Goal: Transaction & Acquisition: Subscribe to service/newsletter

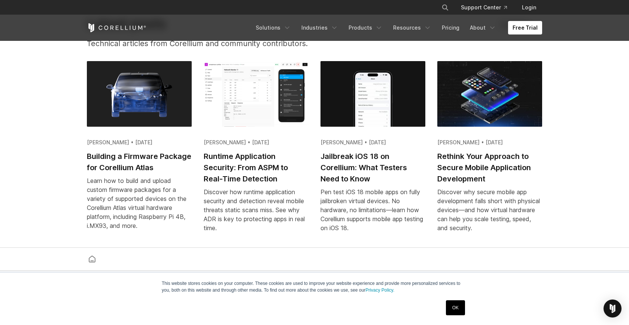
scroll to position [1471, 0]
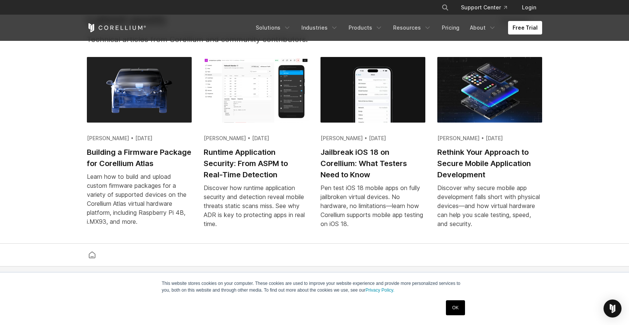
scroll to position [1476, 0]
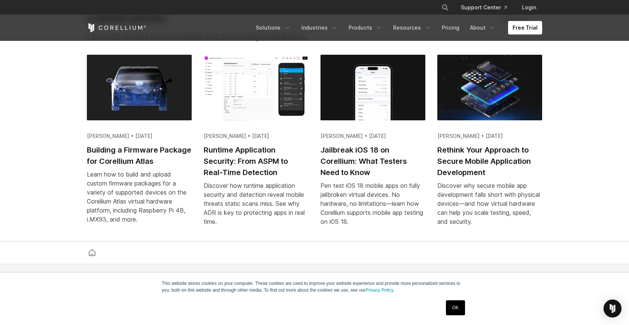
click at [240, 152] on h2 "Runtime Application Security: From ASPM to Real-Time Detection" at bounding box center [256, 161] width 105 height 34
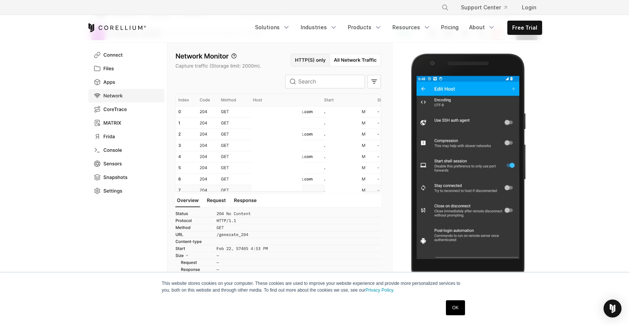
scroll to position [185, 0]
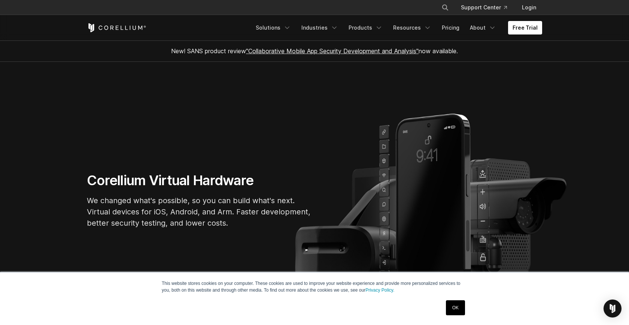
scroll to position [1476, 0]
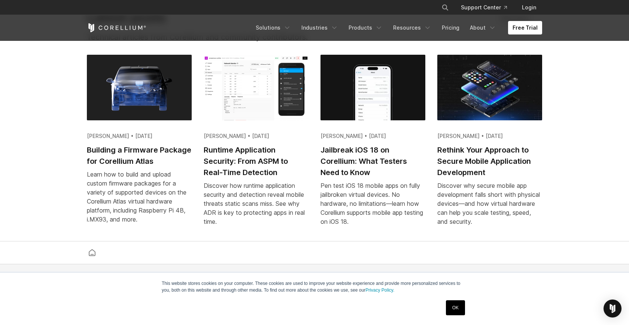
click at [353, 178] on h2 "Jailbreak iOS 18 on Corellium: What Testers Need to Know" at bounding box center [372, 161] width 105 height 34
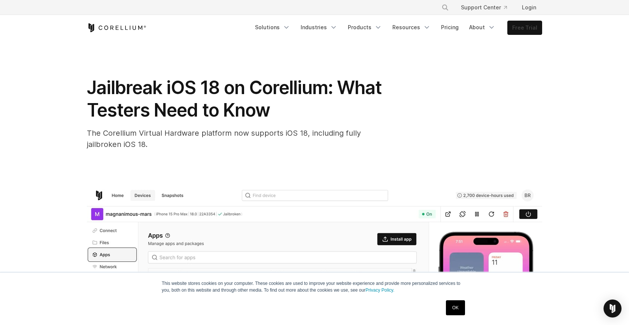
click at [525, 33] on link "Free Trial" at bounding box center [525, 27] width 34 height 13
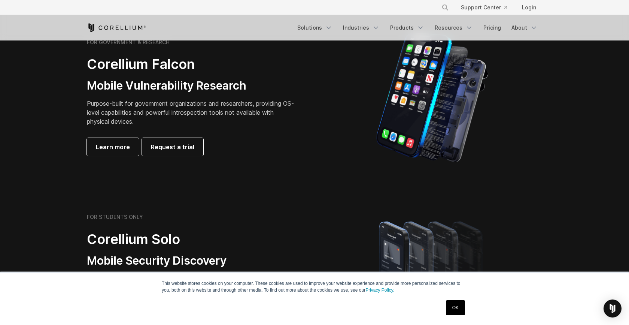
scroll to position [364, 0]
